Goal: Check status: Check status

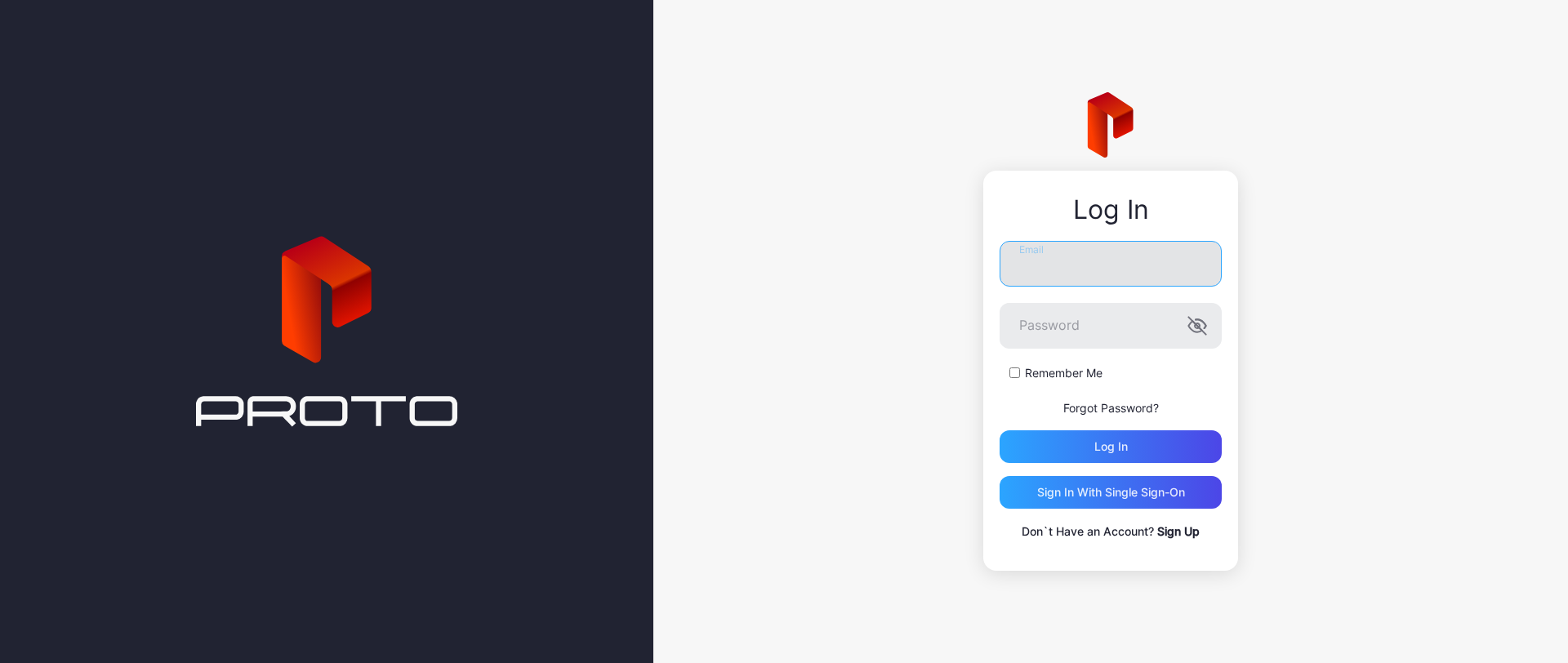
click at [1121, 282] on input "Email" at bounding box center [1111, 264] width 222 height 46
type input "**********"
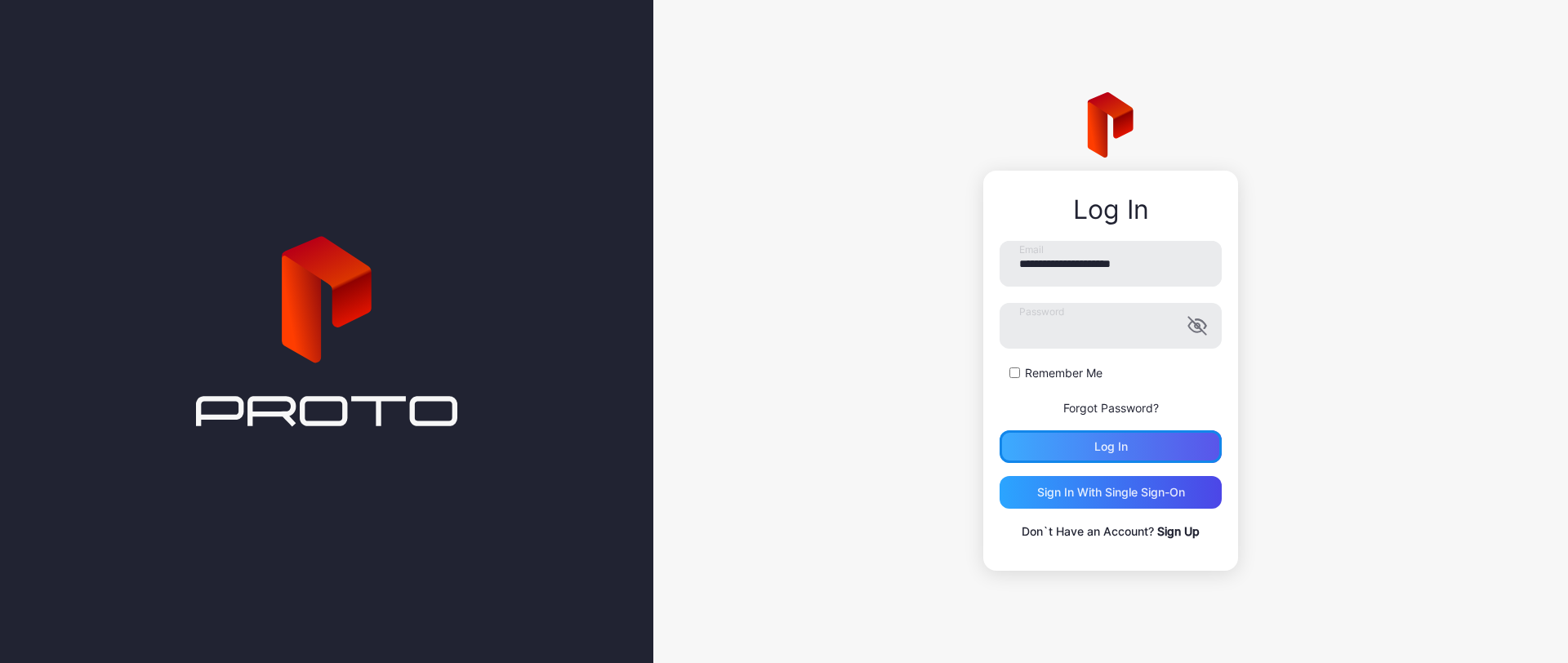
click at [1111, 455] on div "Log in" at bounding box center [1111, 446] width 222 height 32
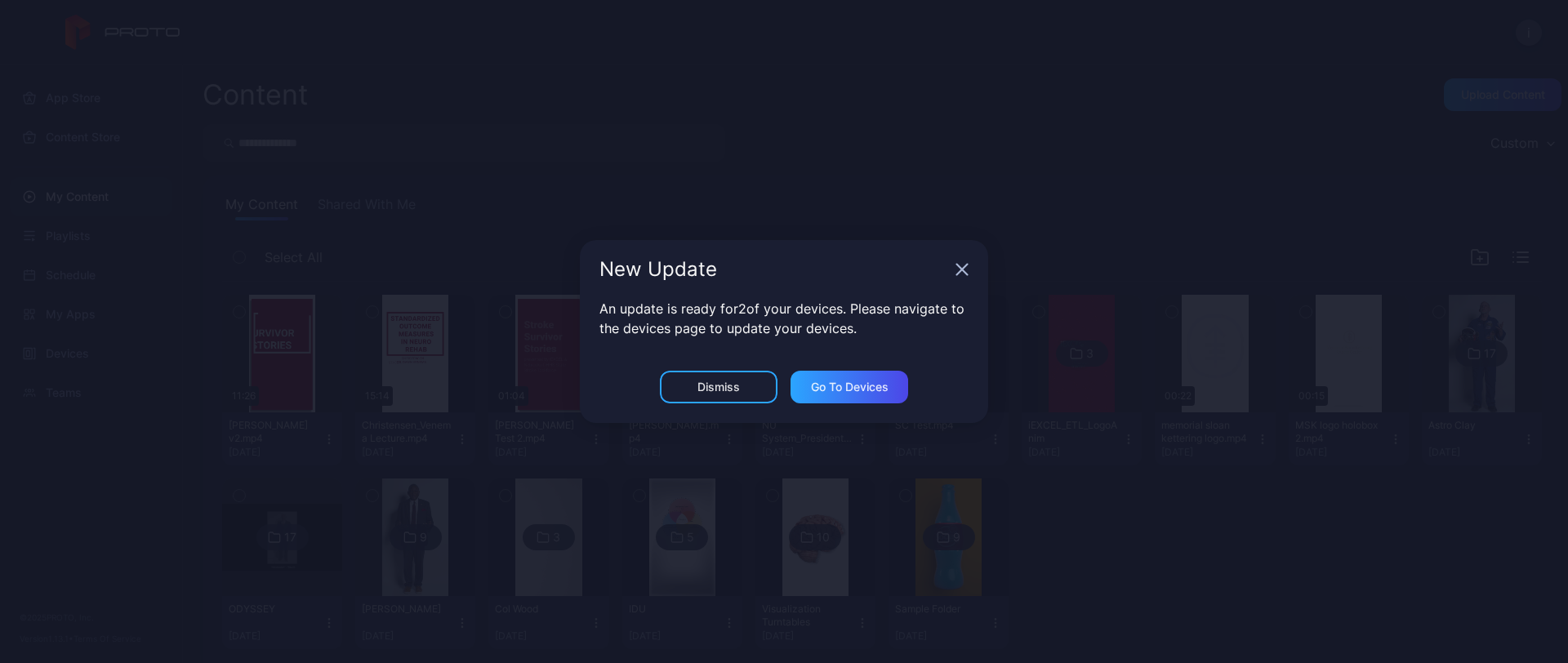
click at [962, 271] on icon "button" at bounding box center [962, 269] width 13 height 13
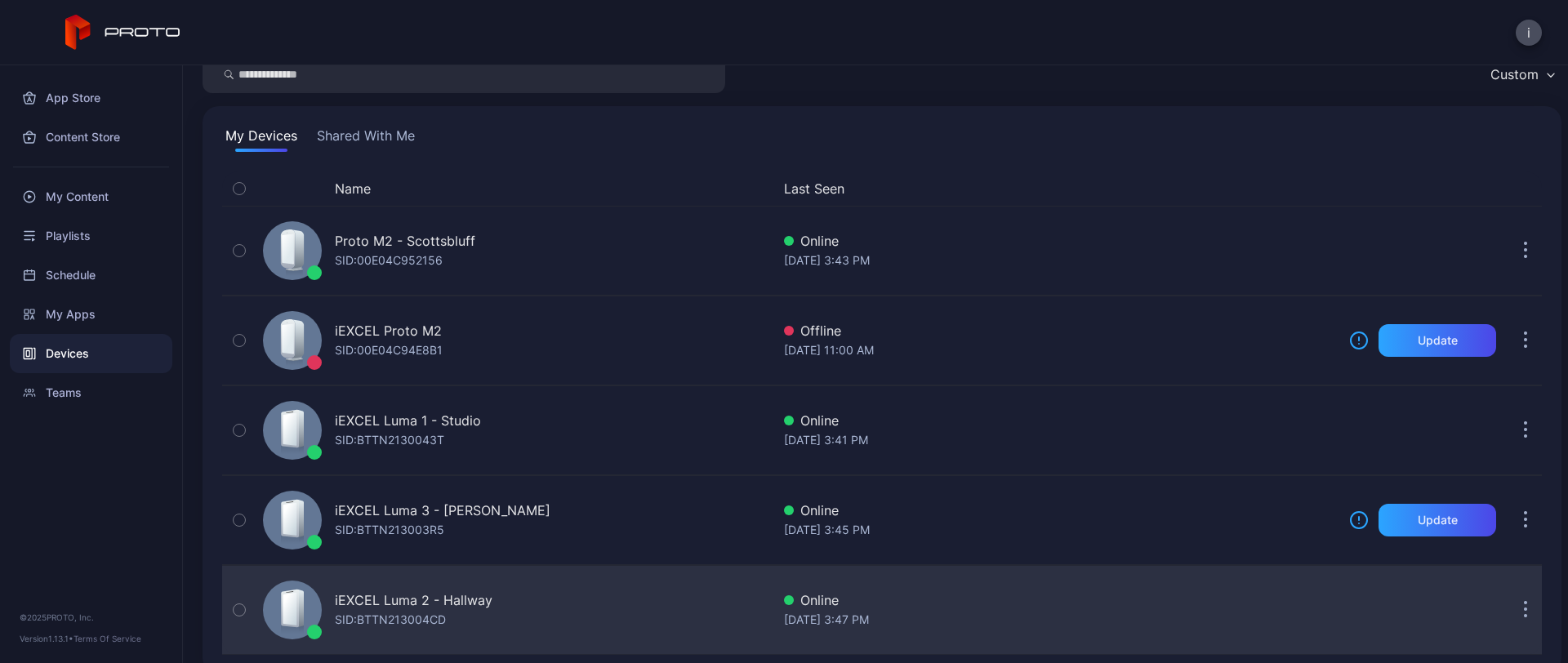
scroll to position [93, 0]
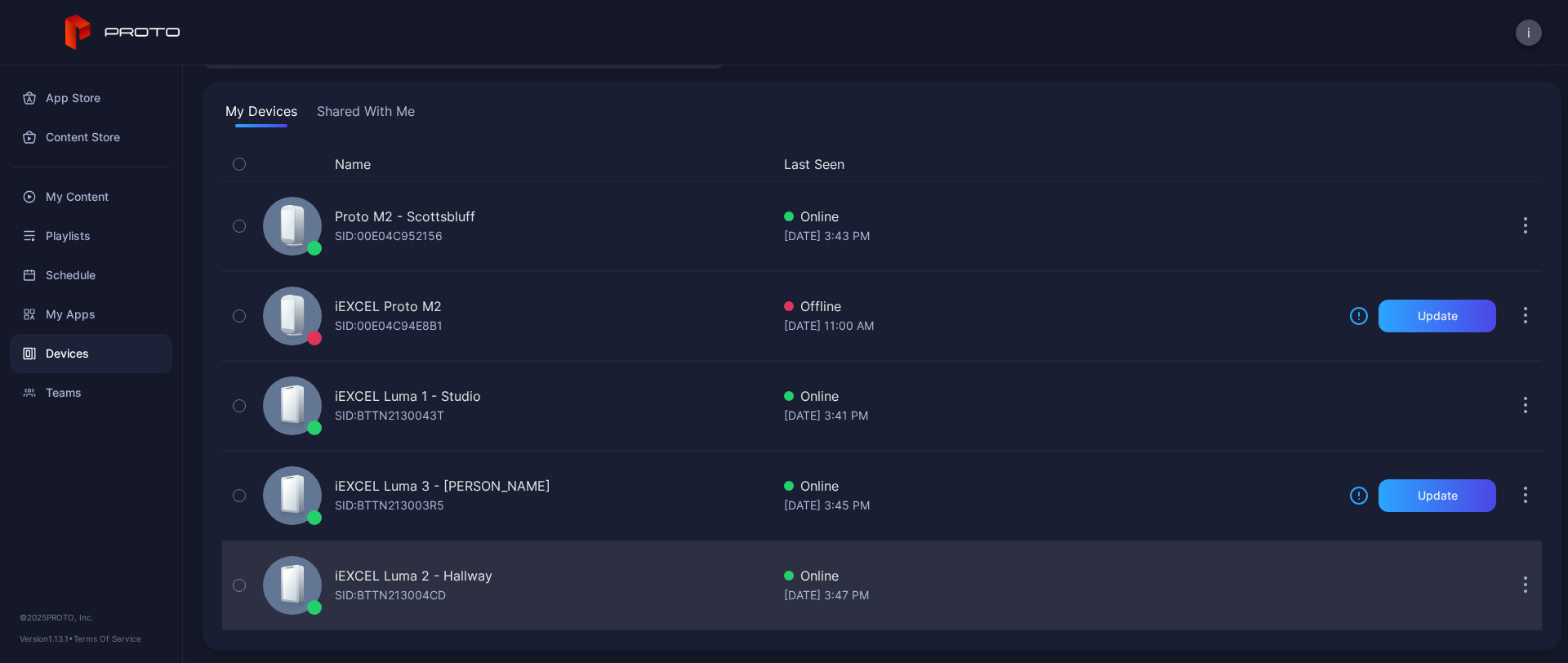
click at [443, 572] on div "iEXCEL Luma 2 - Hallway" at bounding box center [413, 574] width 158 height 20
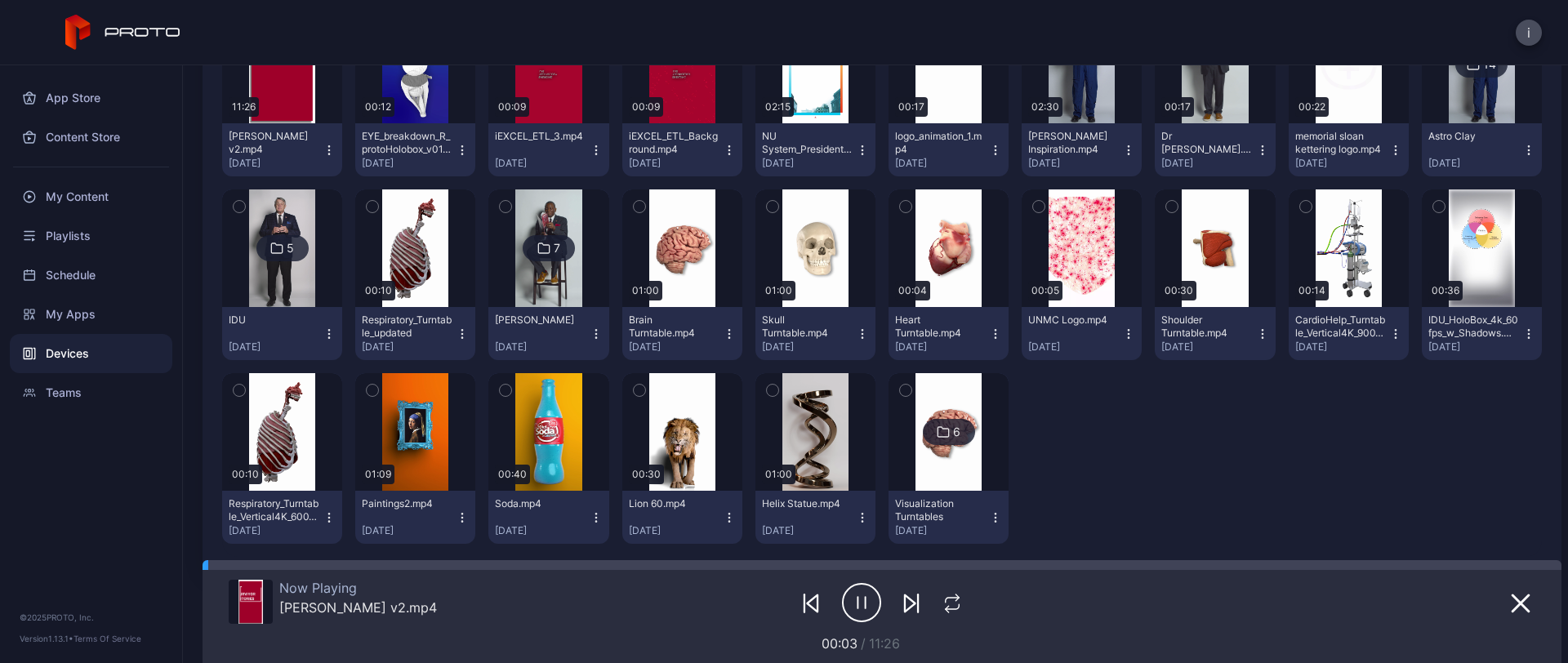
scroll to position [432, 0]
